Goal: Use online tool/utility

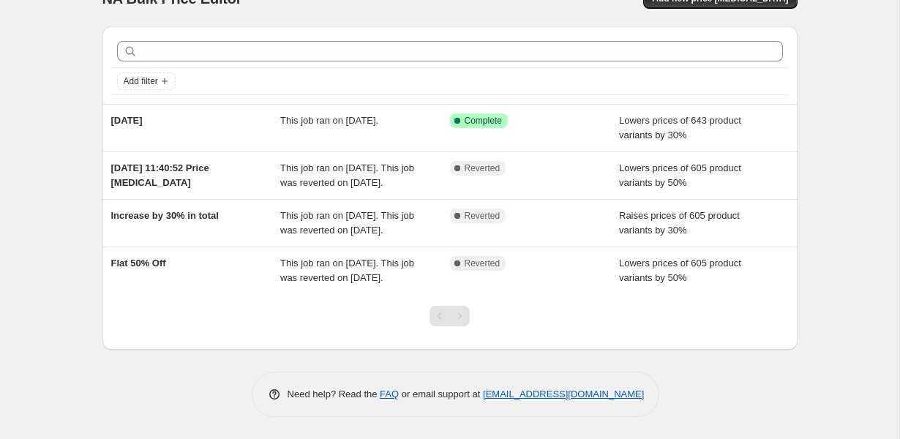
scroll to position [37, 0]
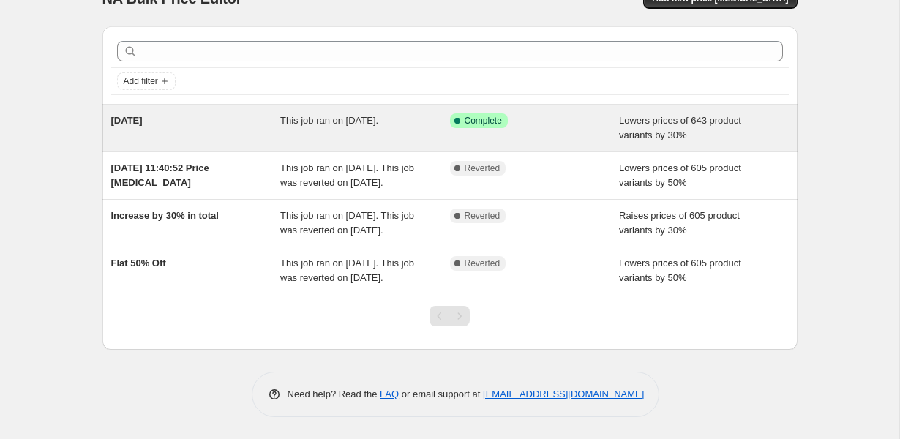
click at [347, 131] on div "This job ran on [DATE]." at bounding box center [365, 127] width 170 height 29
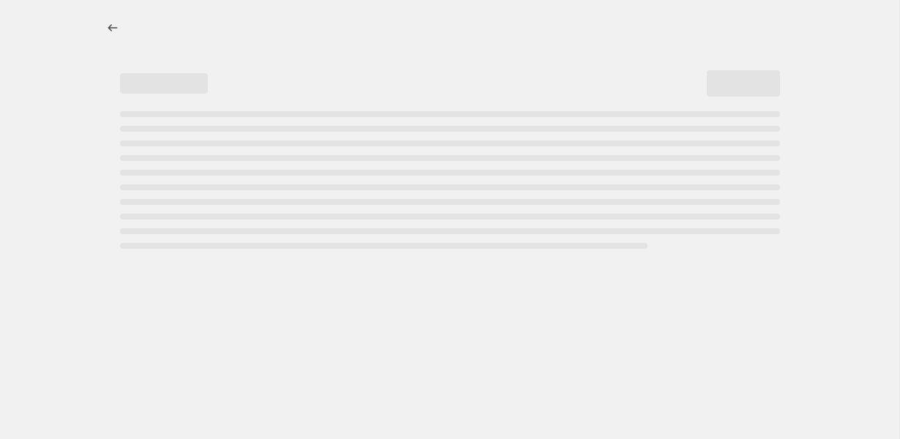
select select "percentage"
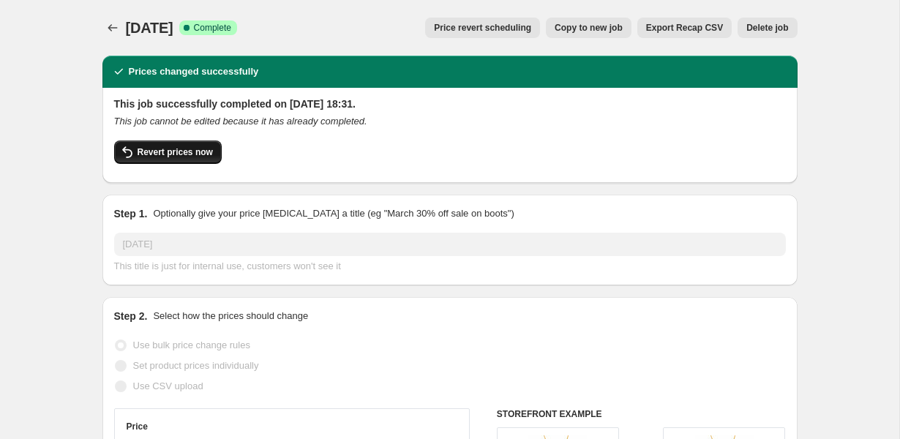
click at [166, 154] on span "Revert prices now" at bounding box center [175, 152] width 75 height 12
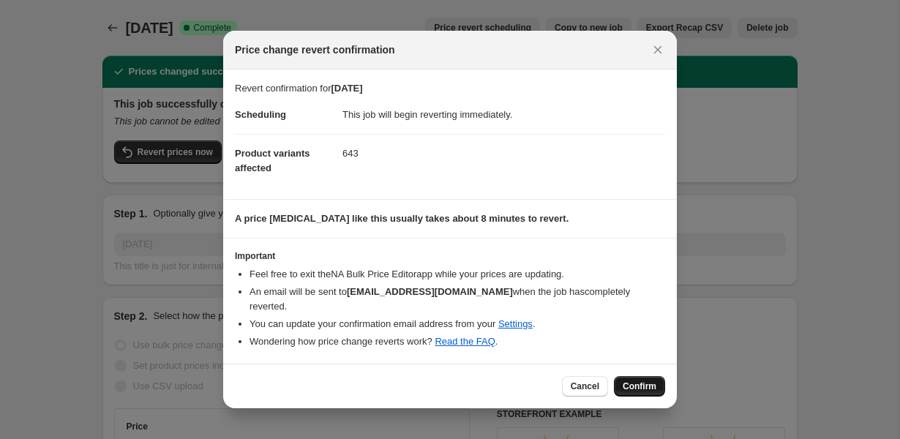
click at [624, 381] on span "Confirm" at bounding box center [640, 387] width 34 height 12
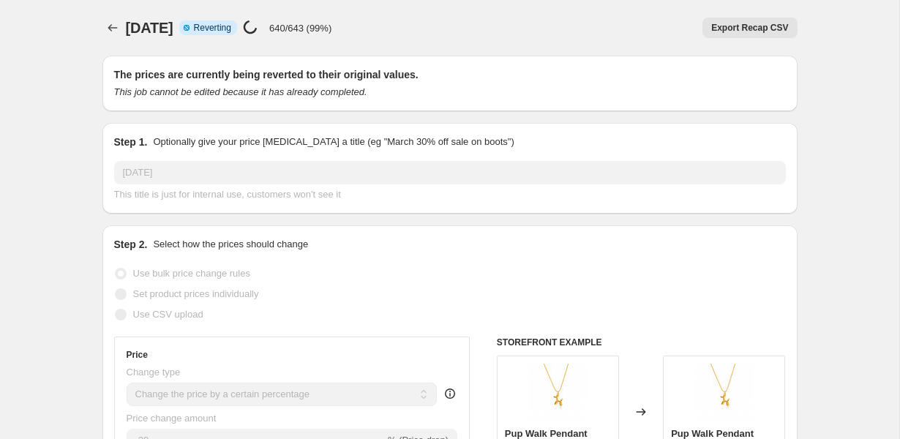
select select "percentage"
